Goal: Transaction & Acquisition: Download file/media

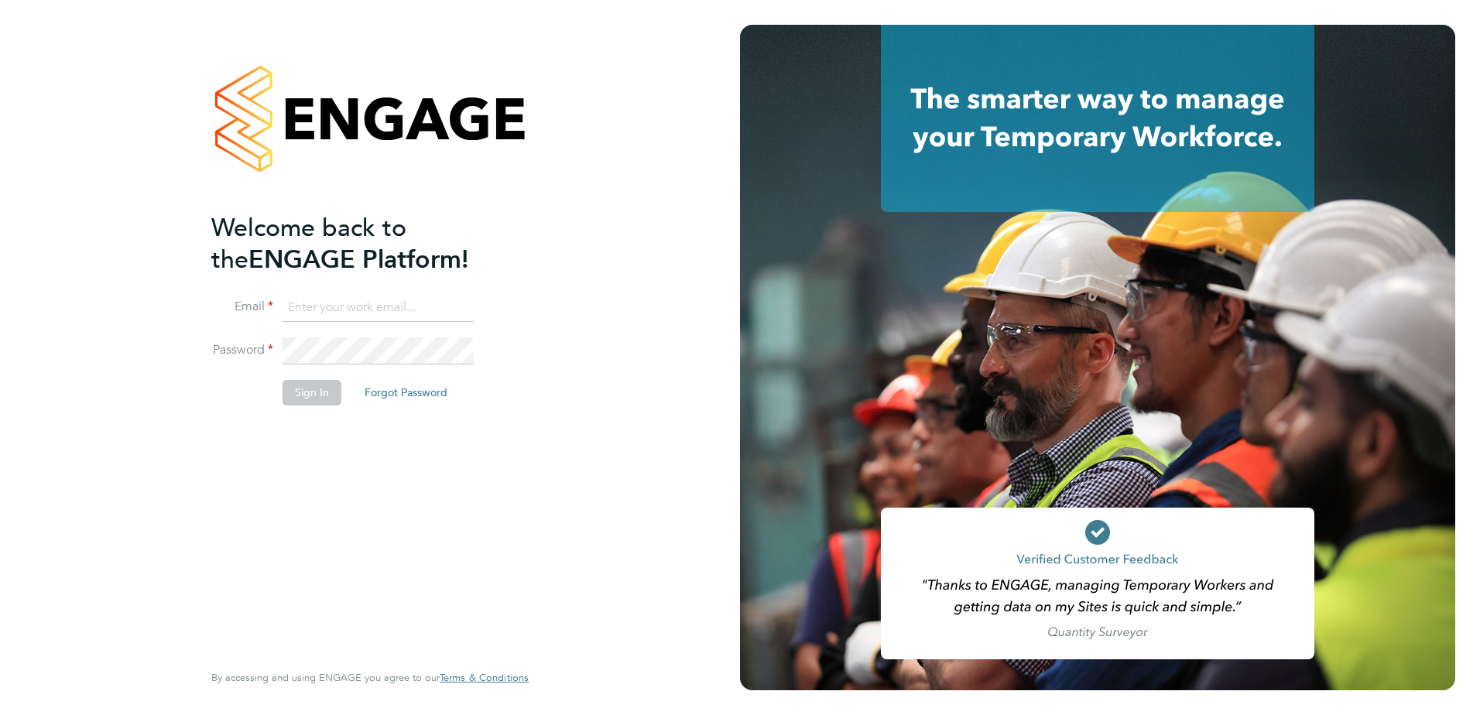
click at [301, 304] on input at bounding box center [377, 308] width 191 height 28
type input "ryan.cumner@vistry.co.uk"
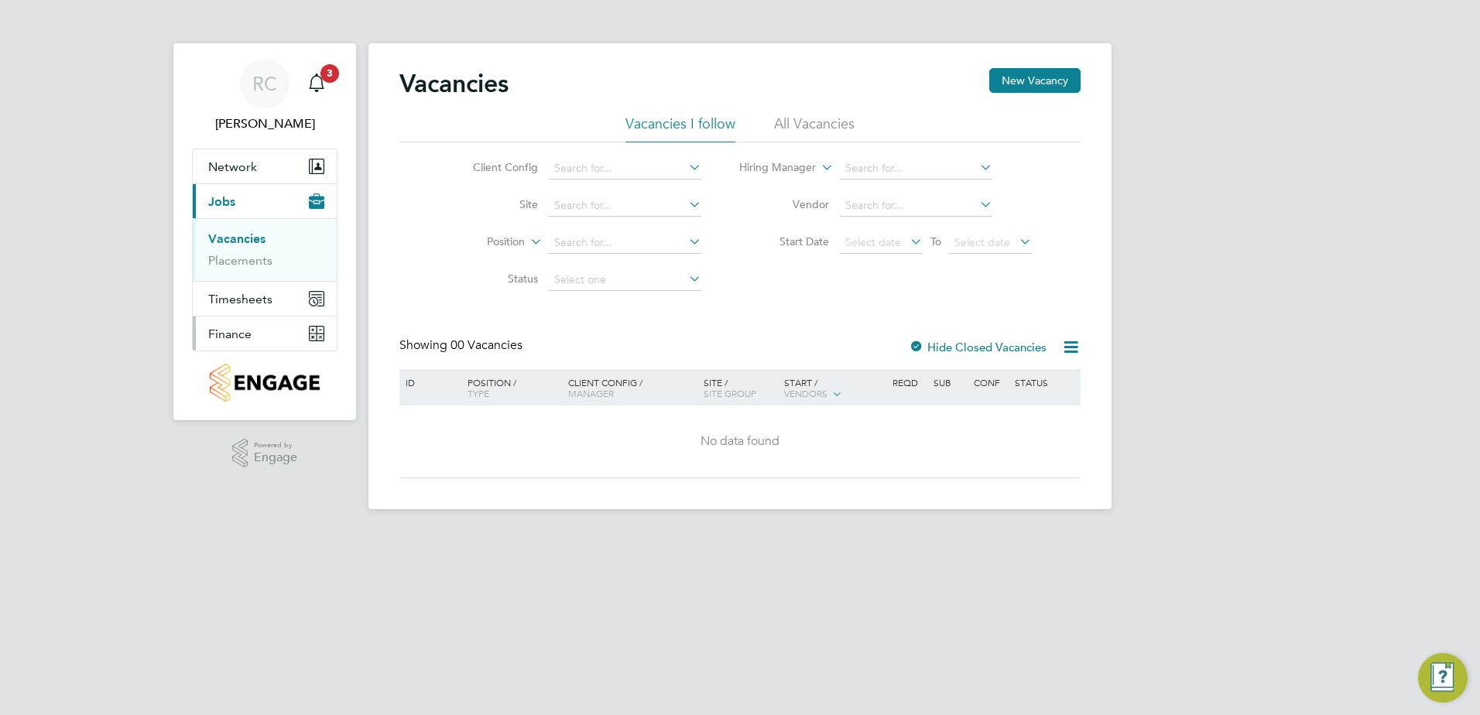
click at [245, 330] on span "Finance" at bounding box center [229, 334] width 43 height 15
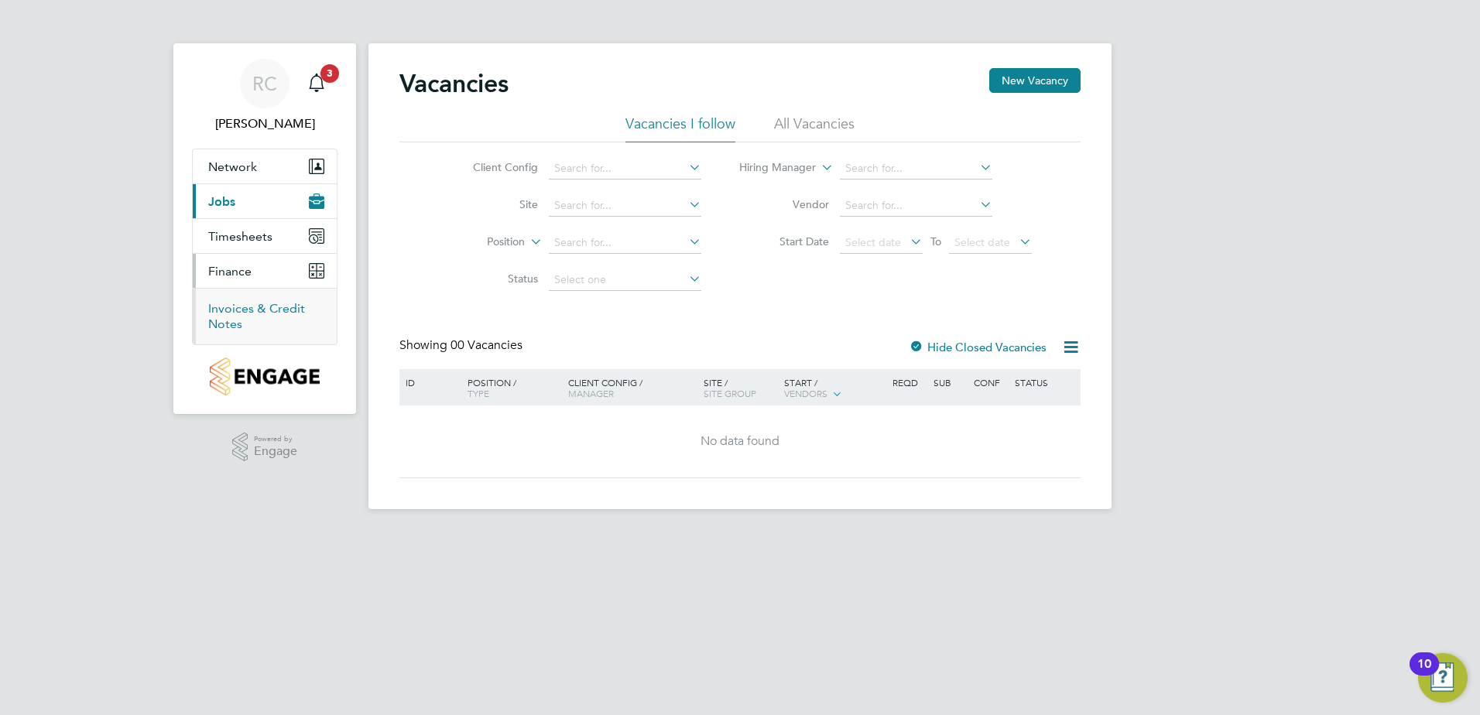
click at [231, 313] on link "Invoices & Credit Notes" at bounding box center [256, 316] width 97 height 30
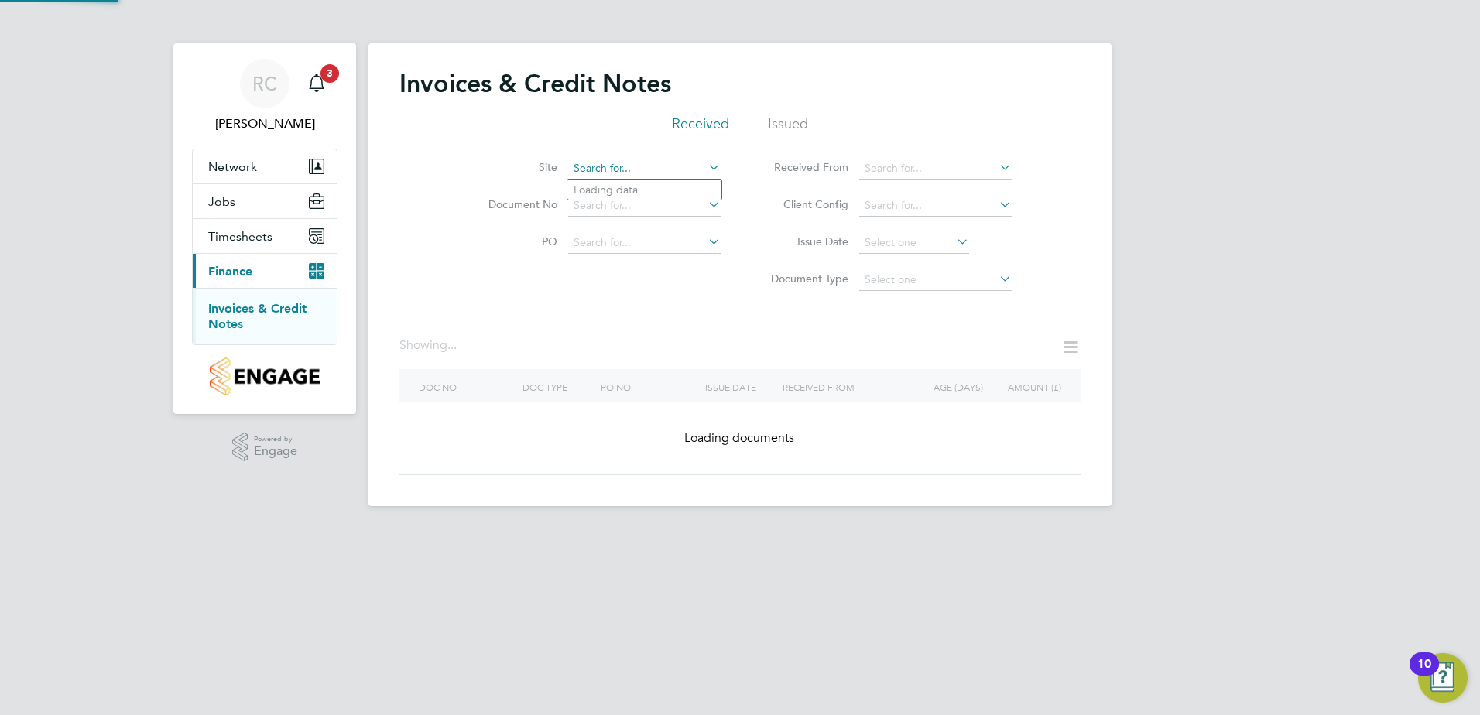
click at [659, 166] on input at bounding box center [644, 169] width 152 height 22
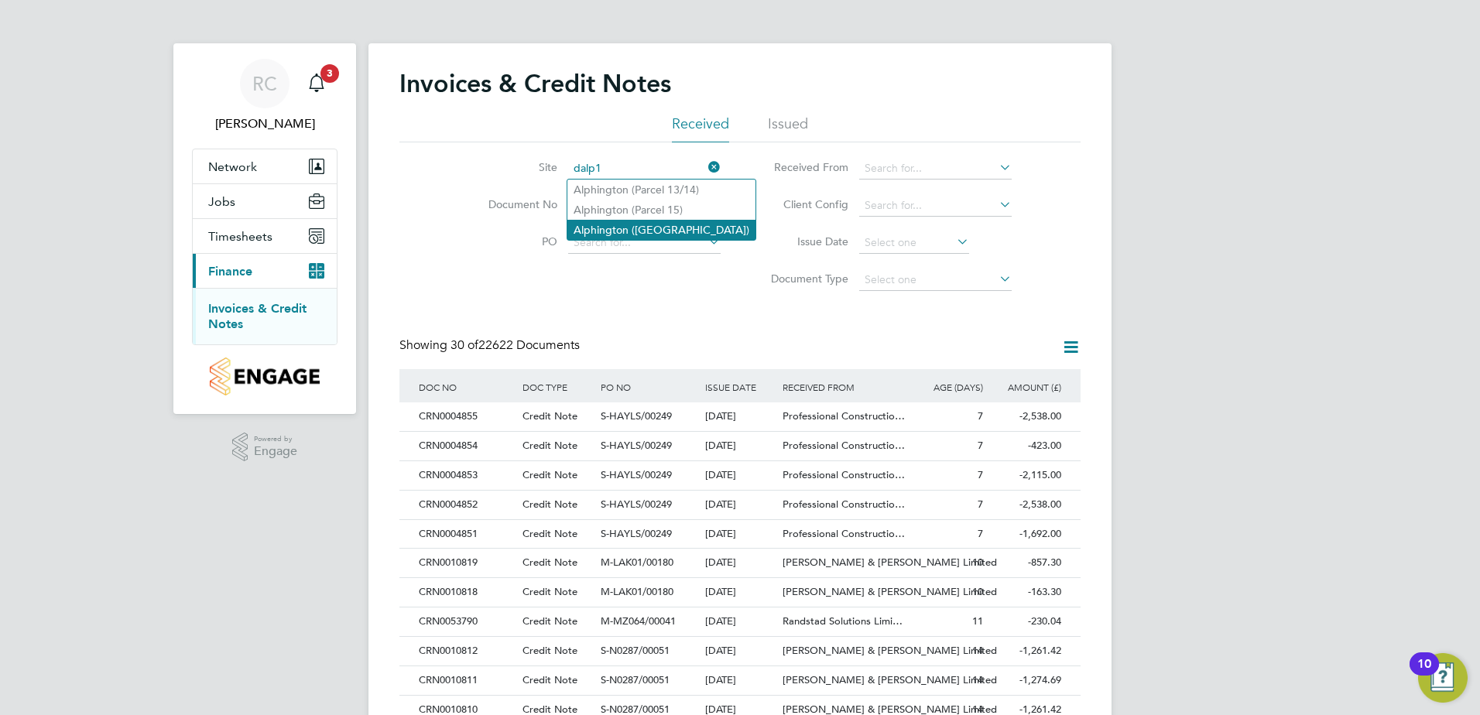
click at [649, 223] on li "Alphington ([GEOGRAPHIC_DATA])" at bounding box center [661, 230] width 188 height 20
type input "Alphington ([GEOGRAPHIC_DATA])"
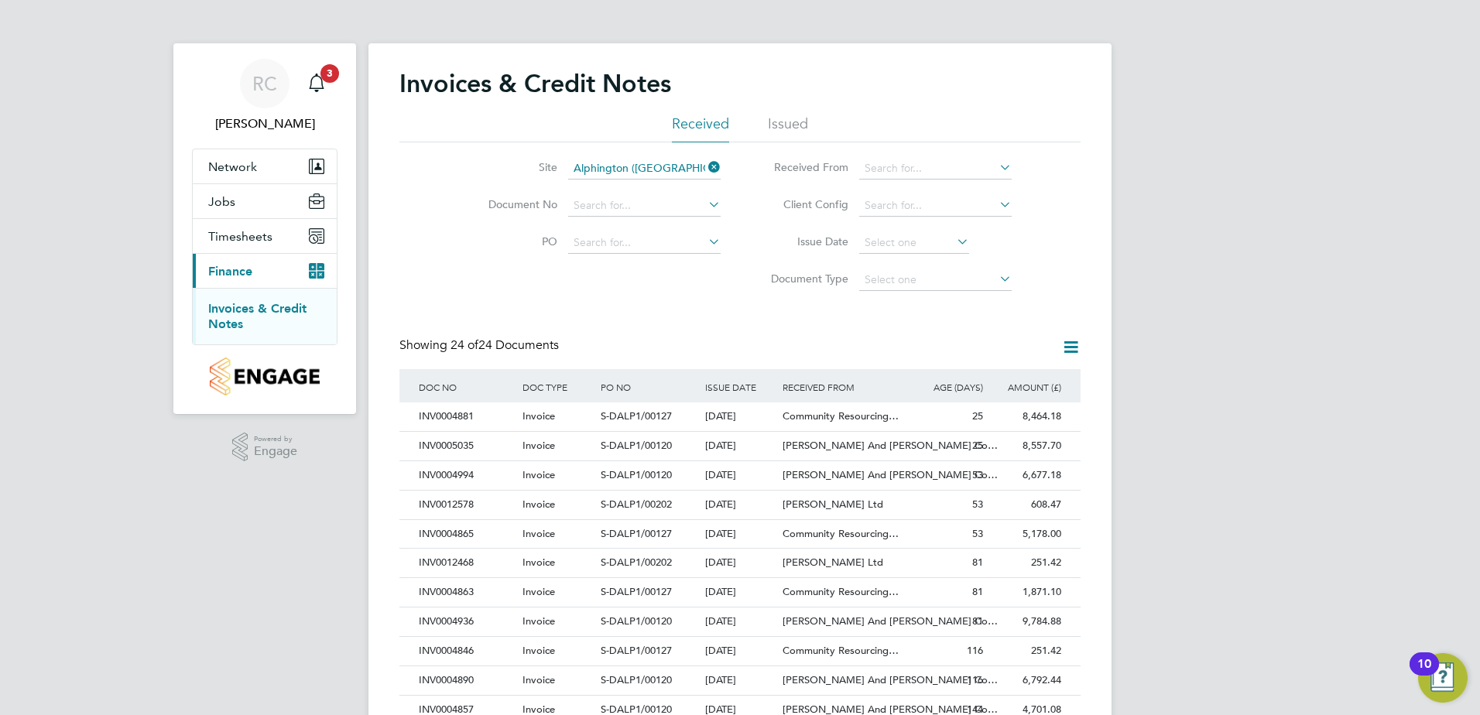
click at [996, 169] on icon at bounding box center [996, 167] width 0 height 22
click at [1085, 148] on div "Invoices & Credit Notes Received Issued Site Alphington (Parcel 16A) Document N…" at bounding box center [739, 589] width 743 height 1093
click at [531, 412] on span "Invoice" at bounding box center [538, 415] width 33 height 13
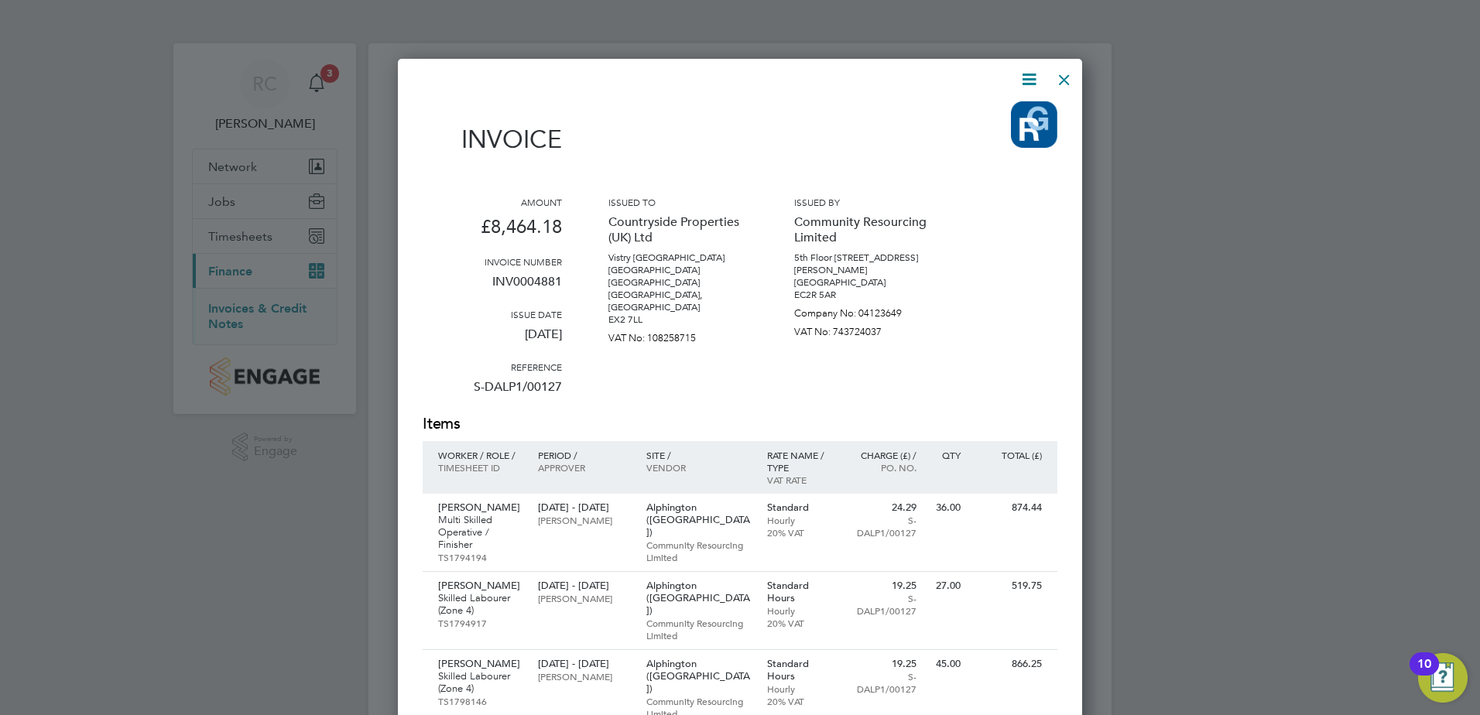
click at [1063, 77] on div at bounding box center [1064, 76] width 28 height 28
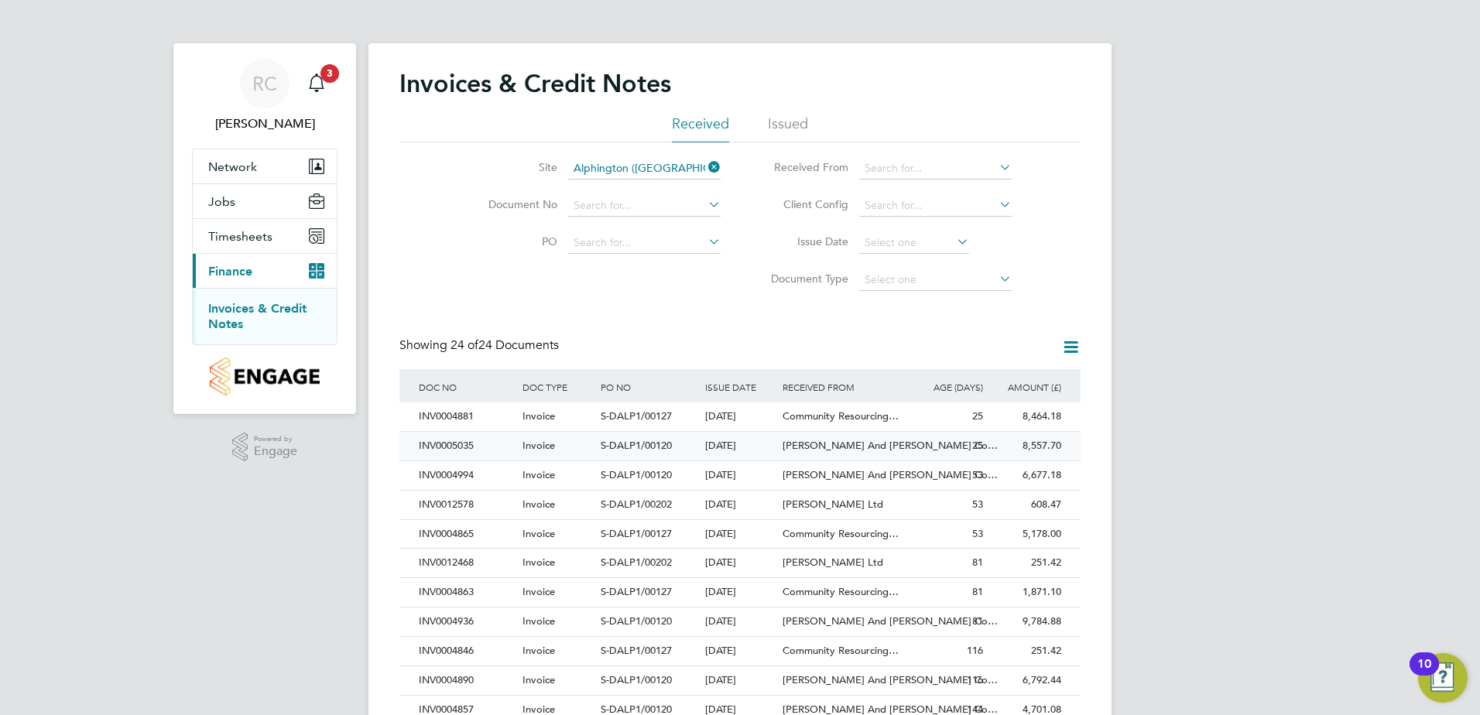
click at [482, 443] on div "INV0005035" at bounding box center [467, 446] width 104 height 29
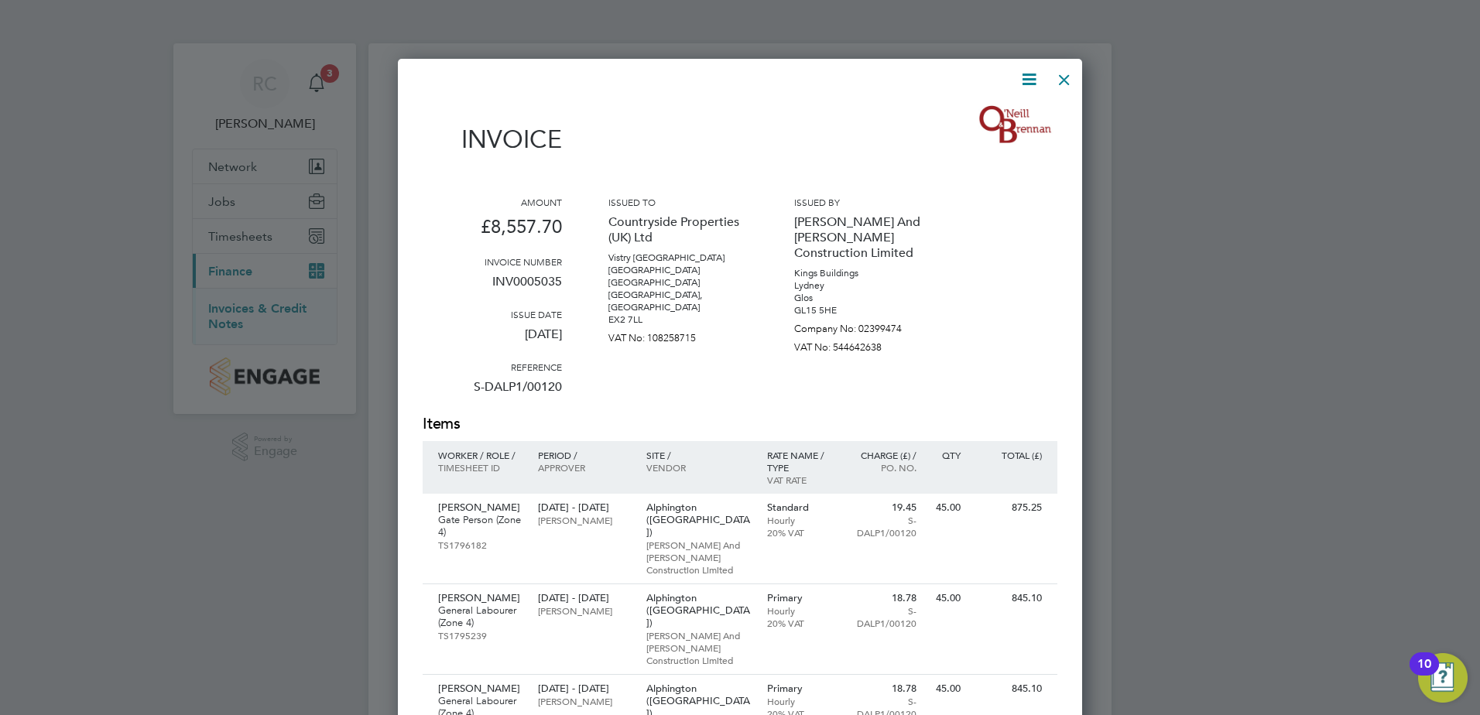
click at [1064, 77] on div at bounding box center [1064, 76] width 28 height 28
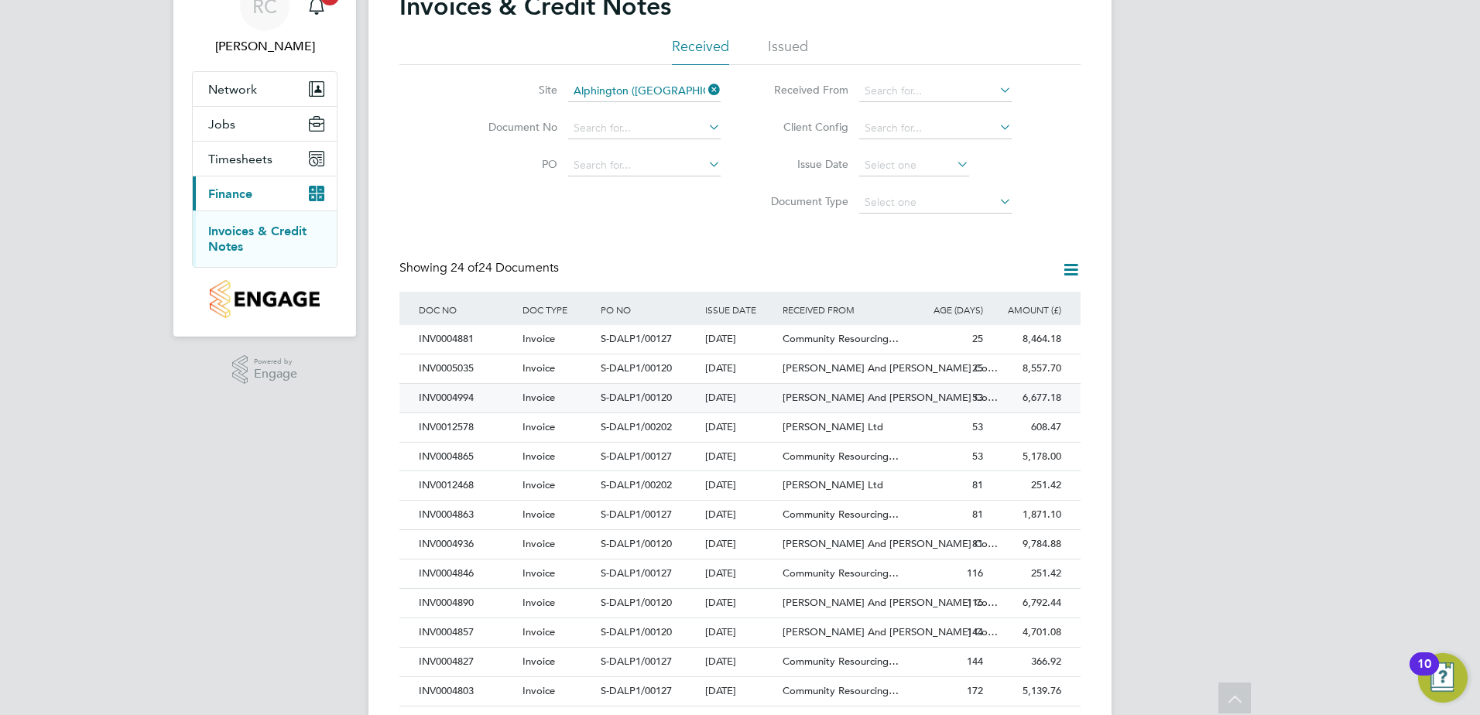
click at [456, 399] on div "INV0004994" at bounding box center [467, 398] width 104 height 29
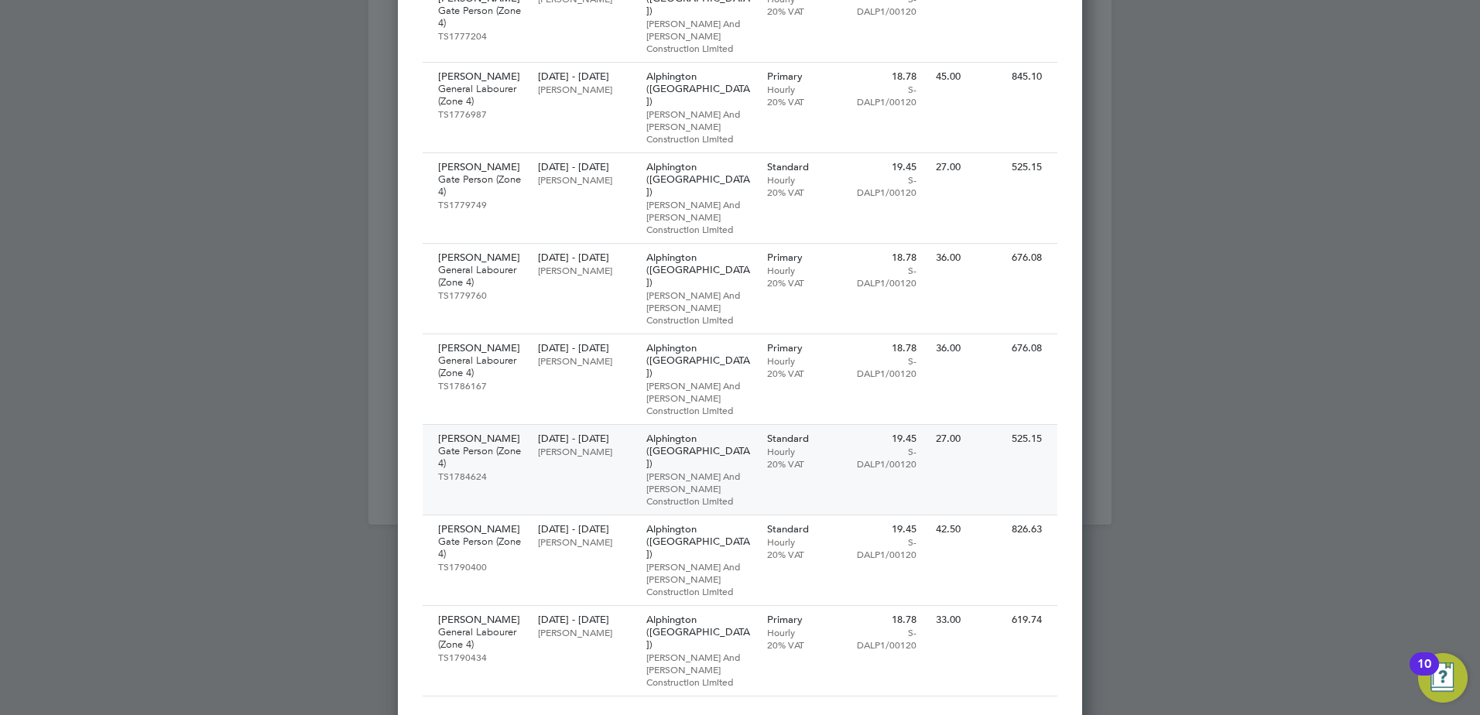
scroll to position [619, 0]
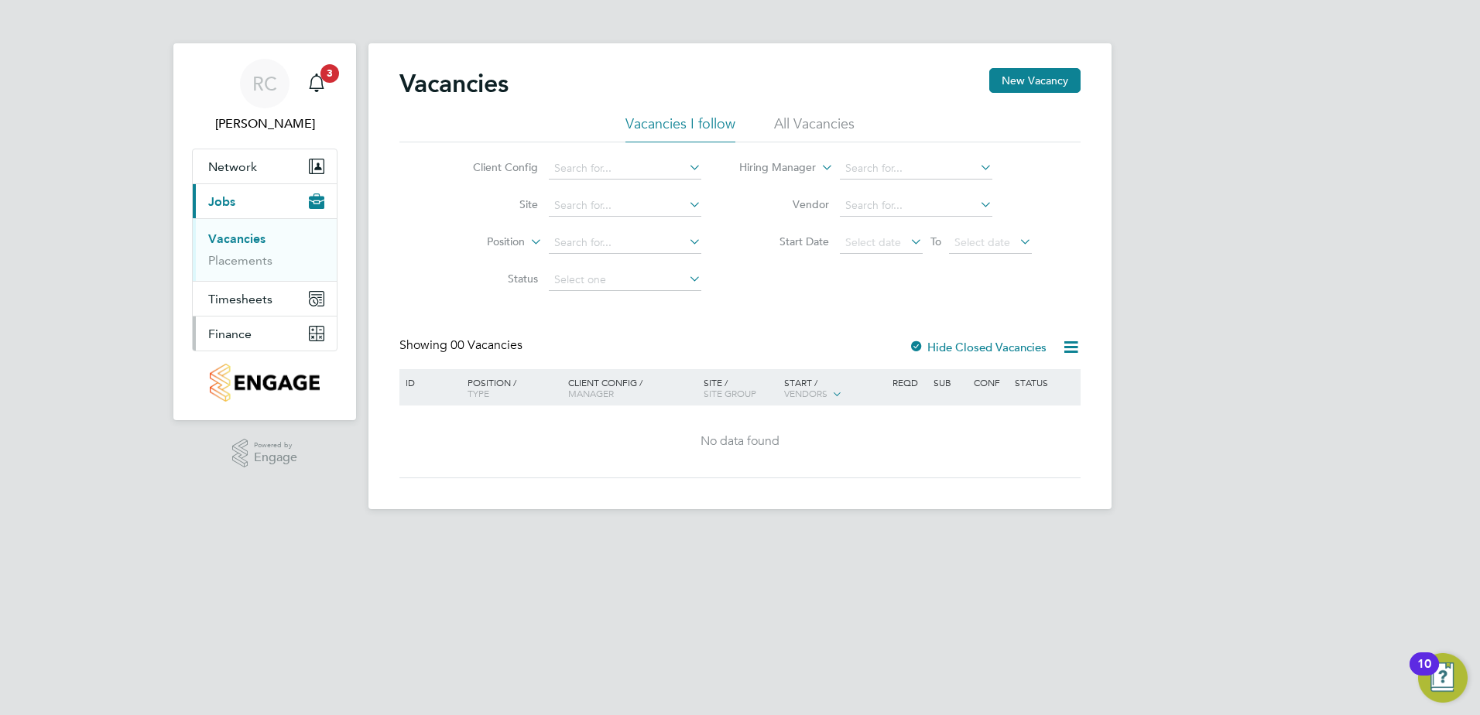
click at [223, 330] on span "Finance" at bounding box center [229, 334] width 43 height 15
click at [236, 323] on link "Invoices & Credit Notes" at bounding box center [256, 316] width 97 height 30
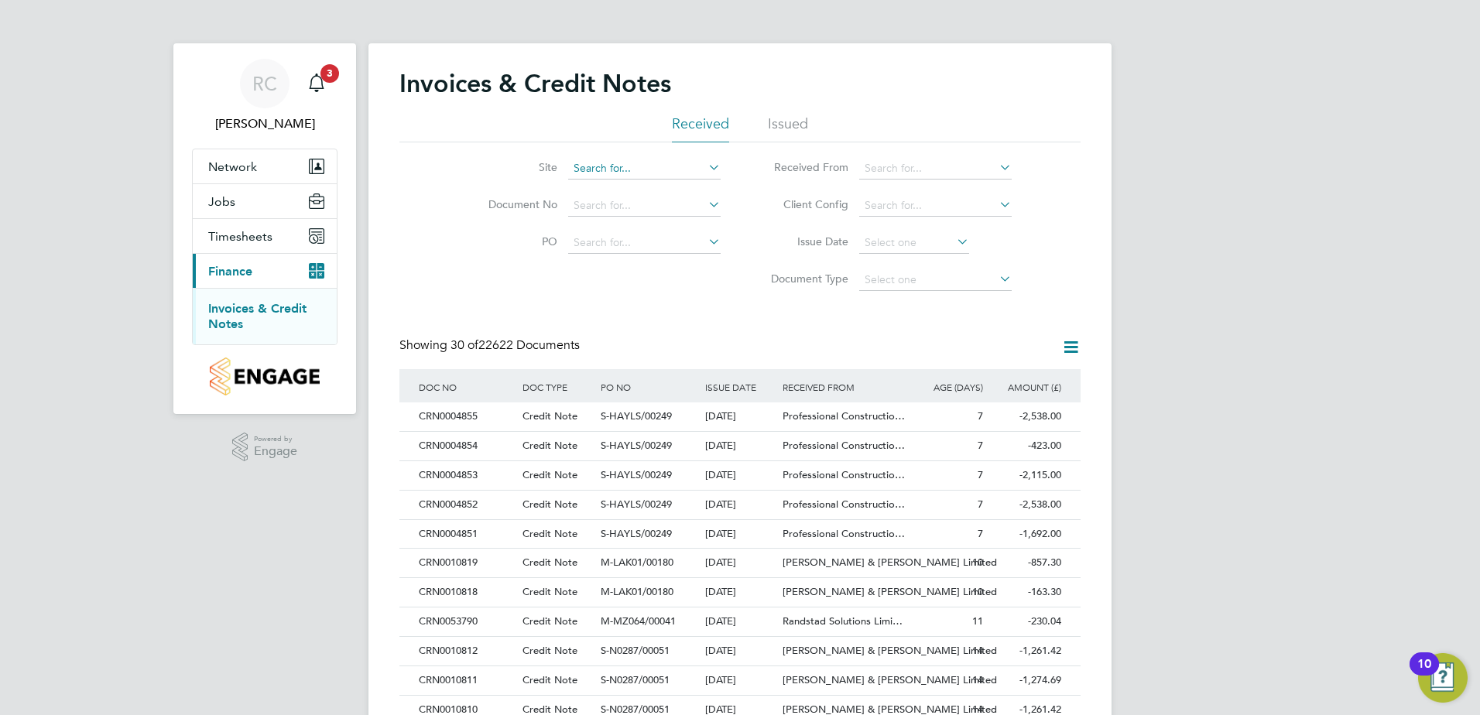
click at [586, 166] on input at bounding box center [644, 169] width 152 height 22
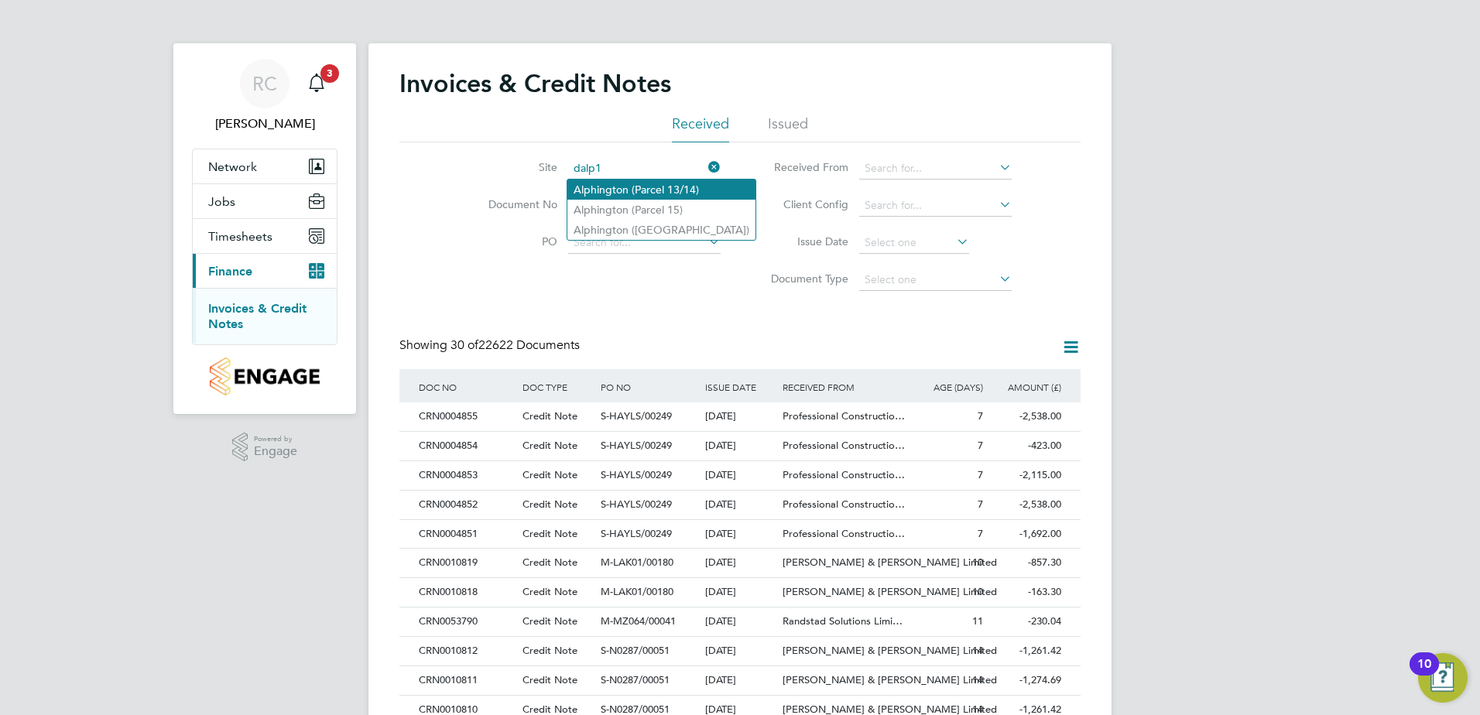
click at [636, 183] on li "Alphington (Parcel 13/14)" at bounding box center [661, 190] width 188 height 20
type input "Alphington (Parcel 13/14)"
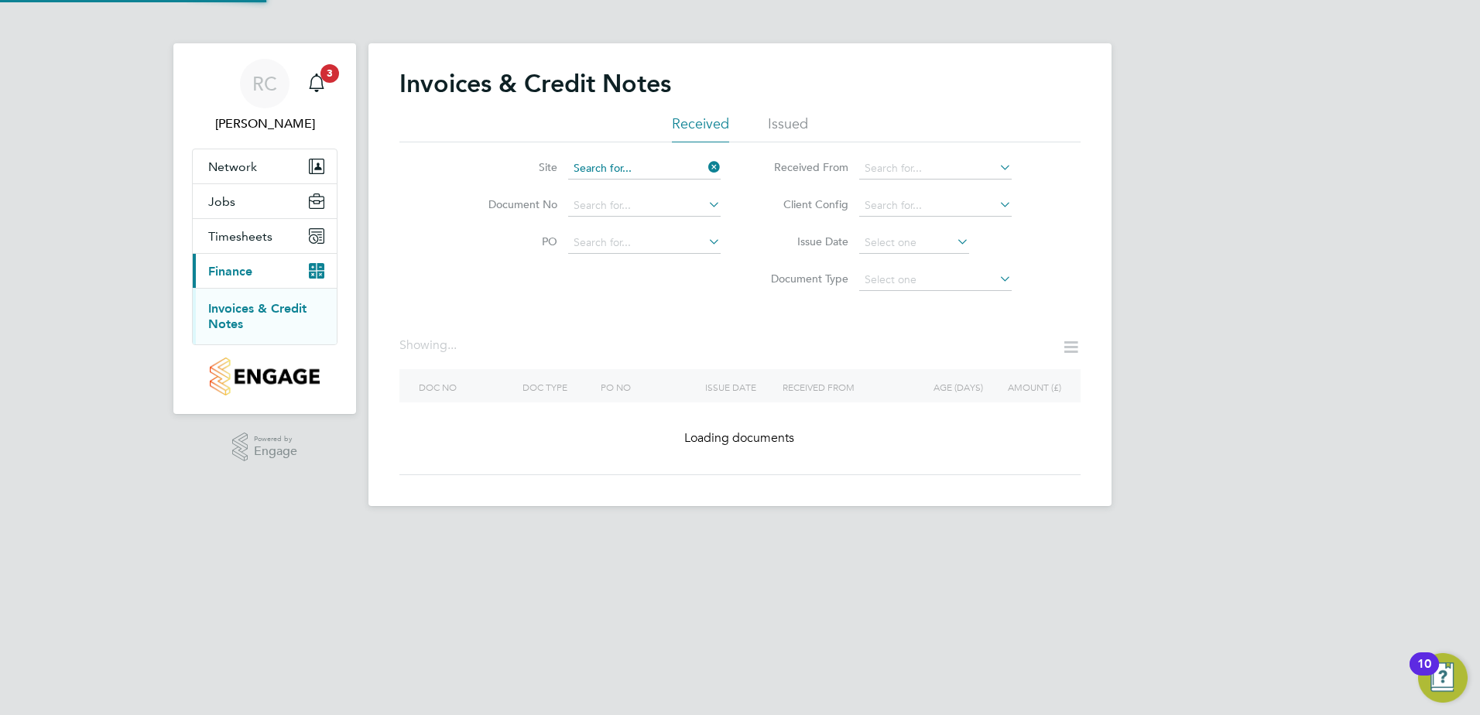
click at [687, 166] on input at bounding box center [644, 169] width 152 height 22
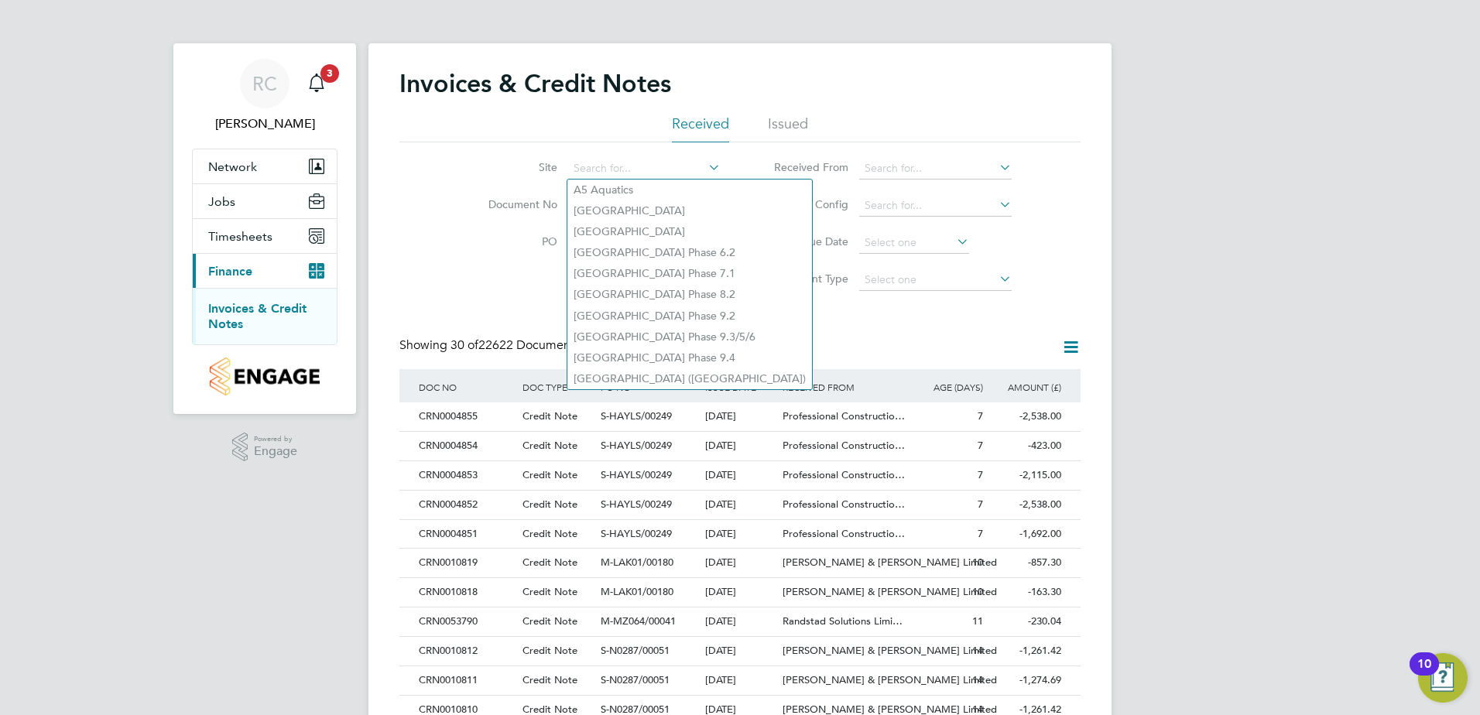
click at [641, 157] on li "Site" at bounding box center [594, 168] width 291 height 37
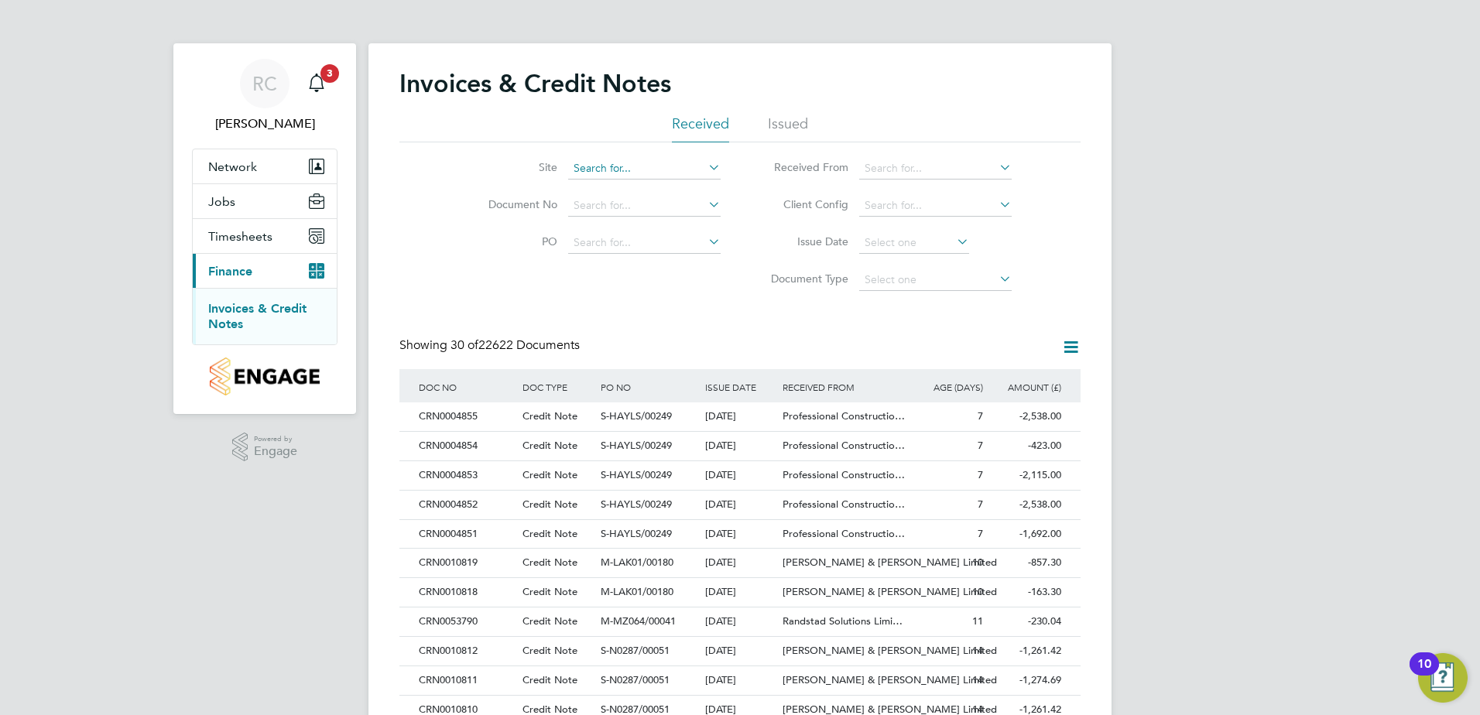
click at [635, 172] on input at bounding box center [644, 169] width 152 height 22
click at [679, 228] on li "Alphington ([GEOGRAPHIC_DATA])" at bounding box center [661, 230] width 188 height 20
type input "Alphington ([GEOGRAPHIC_DATA])"
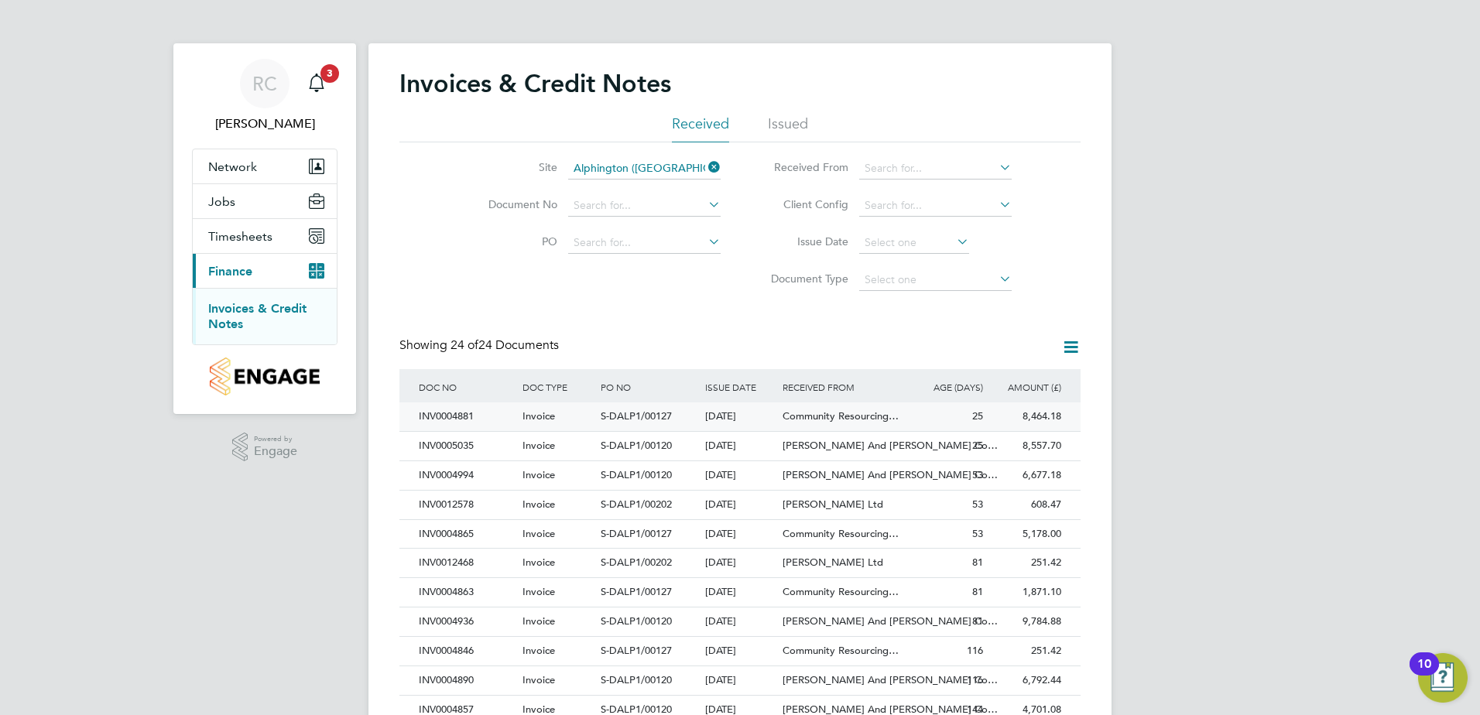
click at [414, 416] on div "INV0004881 Invoice S-DALP1/00127 [DATE] Countryside Properties (UK) Ltd Communi…" at bounding box center [739, 416] width 681 height 29
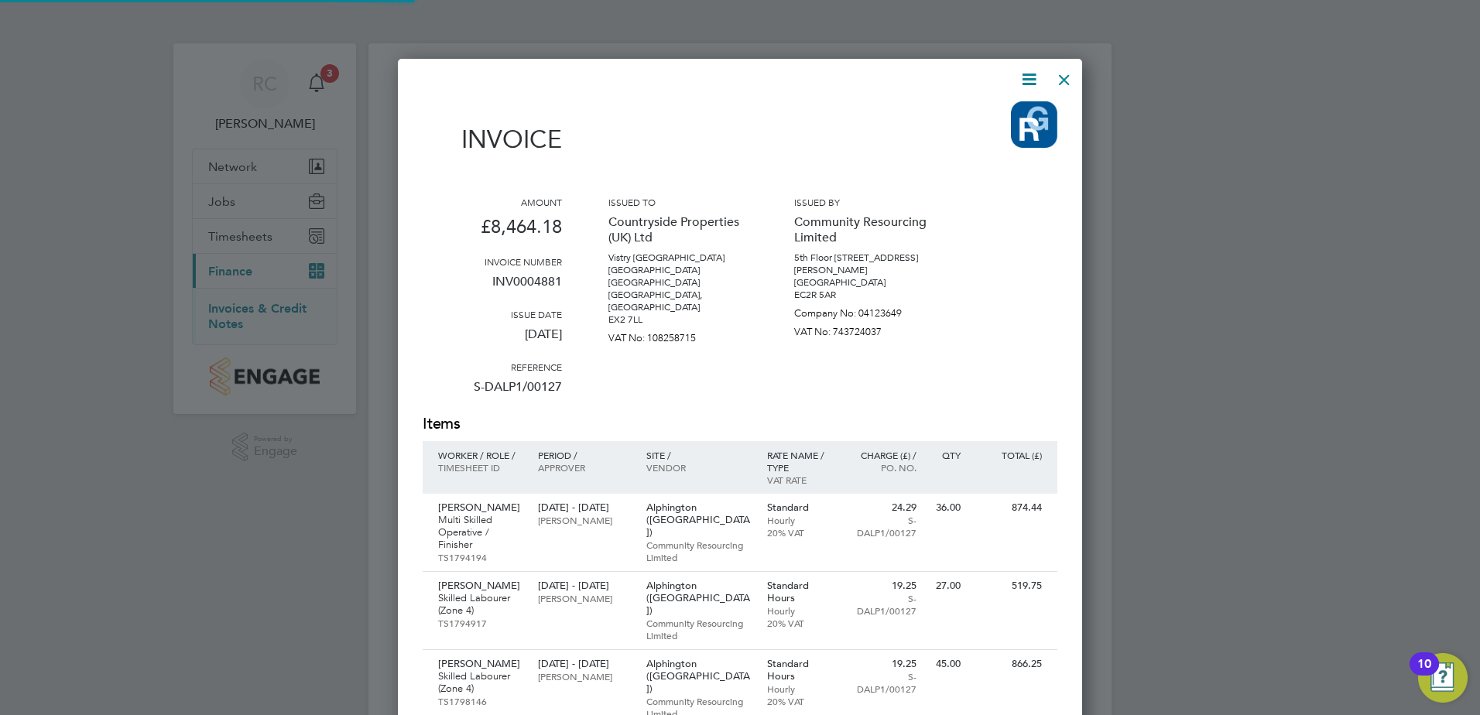
scroll to position [1333, 685]
click at [1031, 80] on icon at bounding box center [1028, 79] width 19 height 19
click at [967, 113] on li "Download Invoice" at bounding box center [982, 116] width 107 height 22
drag, startPoint x: 1060, startPoint y: 77, endPoint x: 1073, endPoint y: 65, distance: 17.5
click at [1059, 77] on div at bounding box center [1064, 76] width 28 height 28
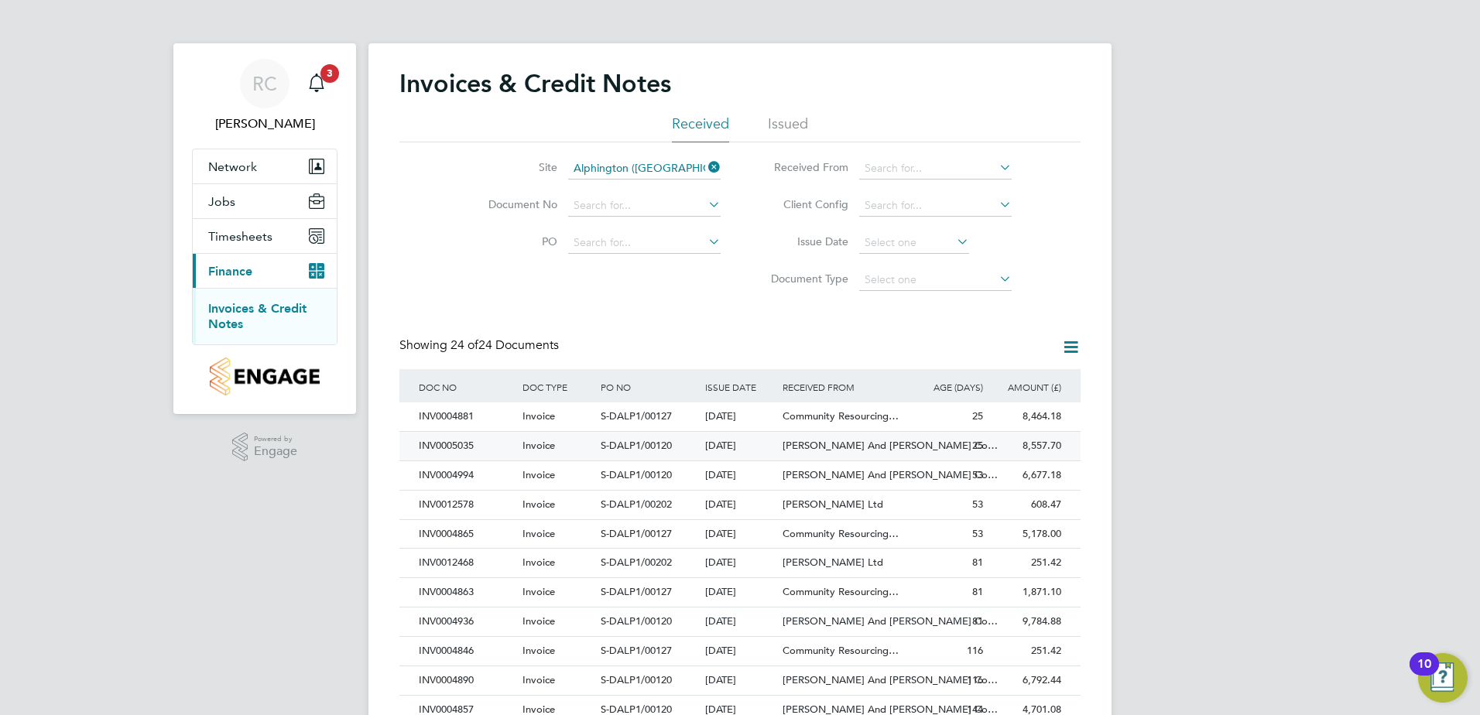
click at [539, 441] on span "Invoice" at bounding box center [538, 445] width 33 height 13
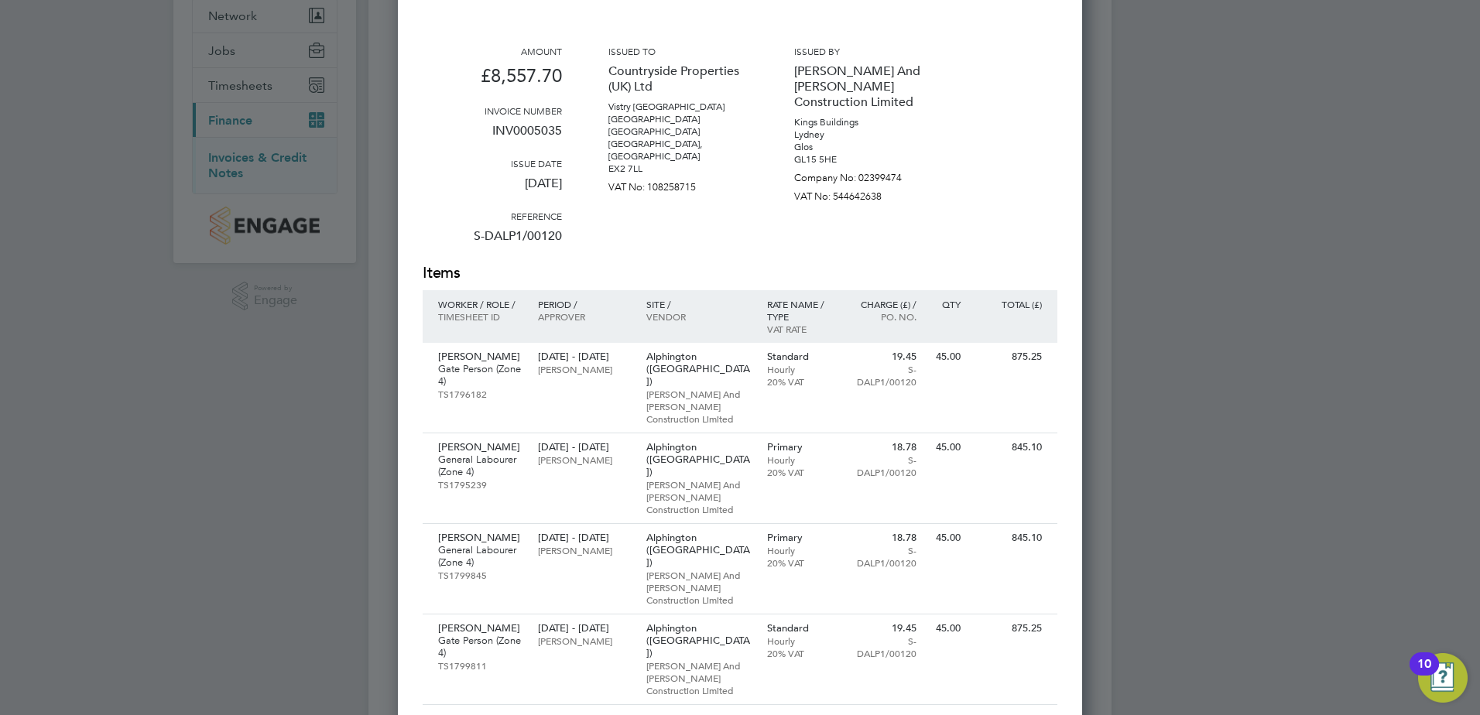
scroll to position [77, 0]
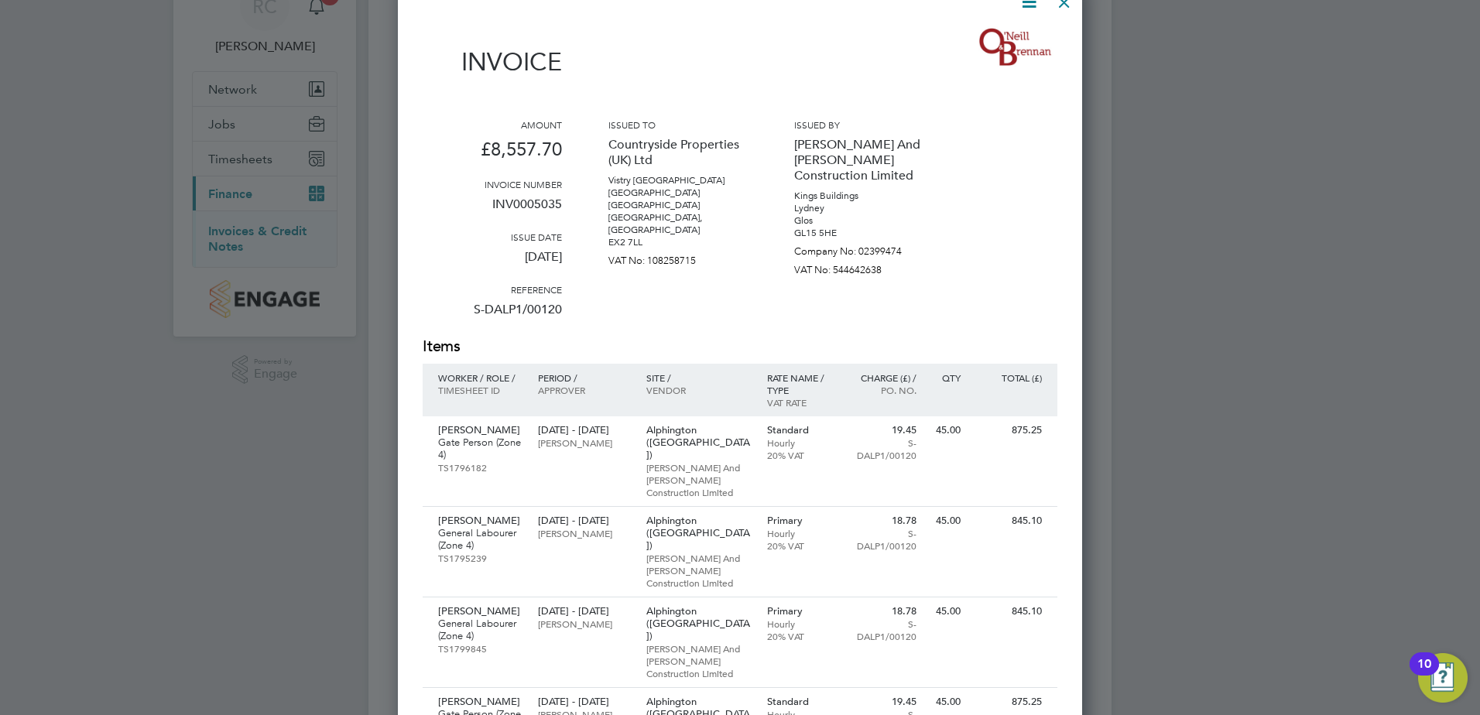
click at [1028, 12] on icon at bounding box center [1028, 1] width 19 height 19
click at [953, 43] on li "Download Invoice" at bounding box center [982, 39] width 107 height 22
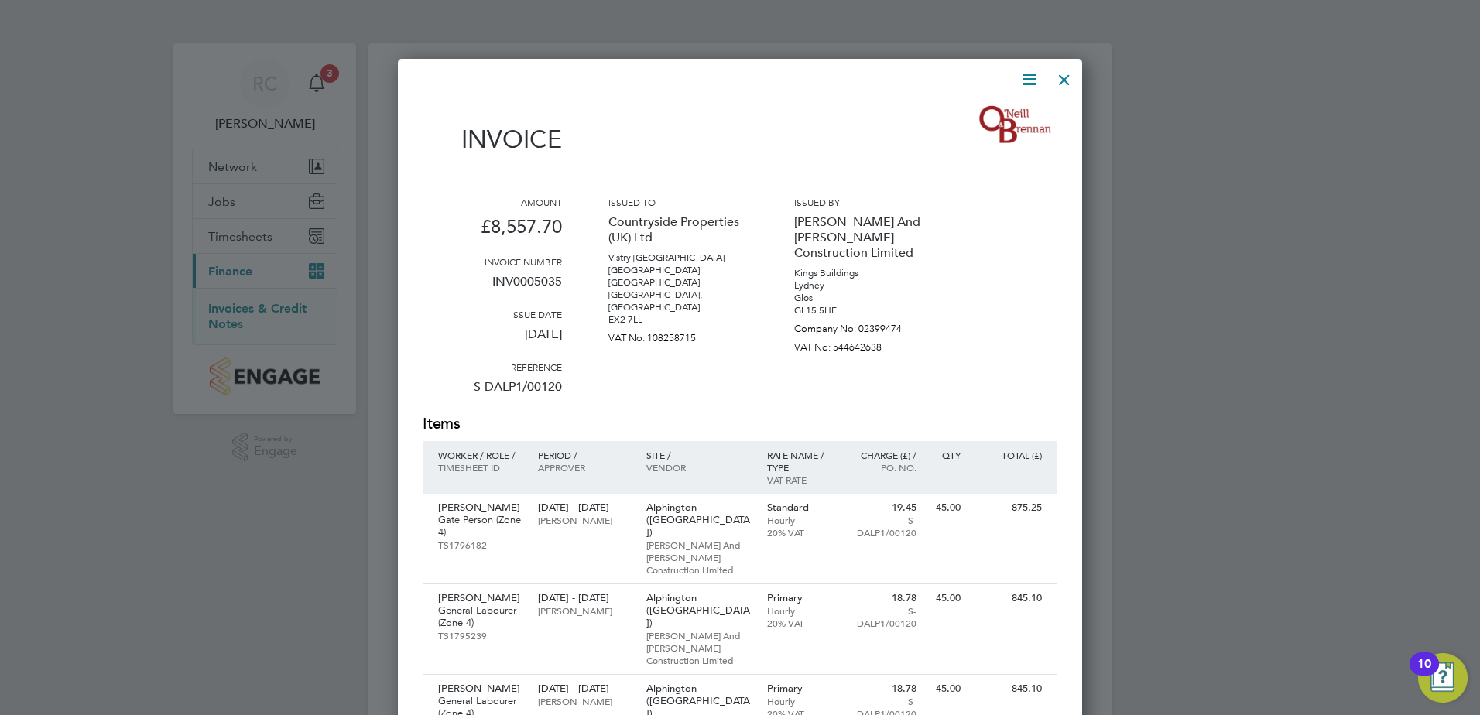
click at [1029, 78] on icon at bounding box center [1028, 79] width 19 height 19
click at [962, 117] on li "Download Invoice" at bounding box center [982, 116] width 107 height 22
